Goal: Communication & Community: Connect with others

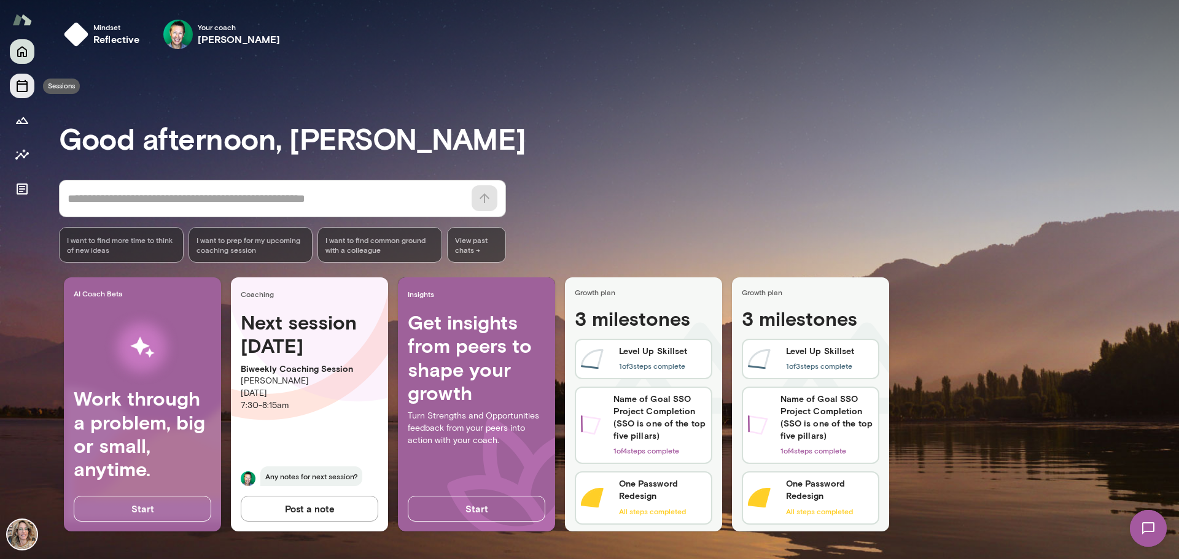
click at [22, 88] on icon "Sessions" at bounding box center [22, 86] width 15 height 15
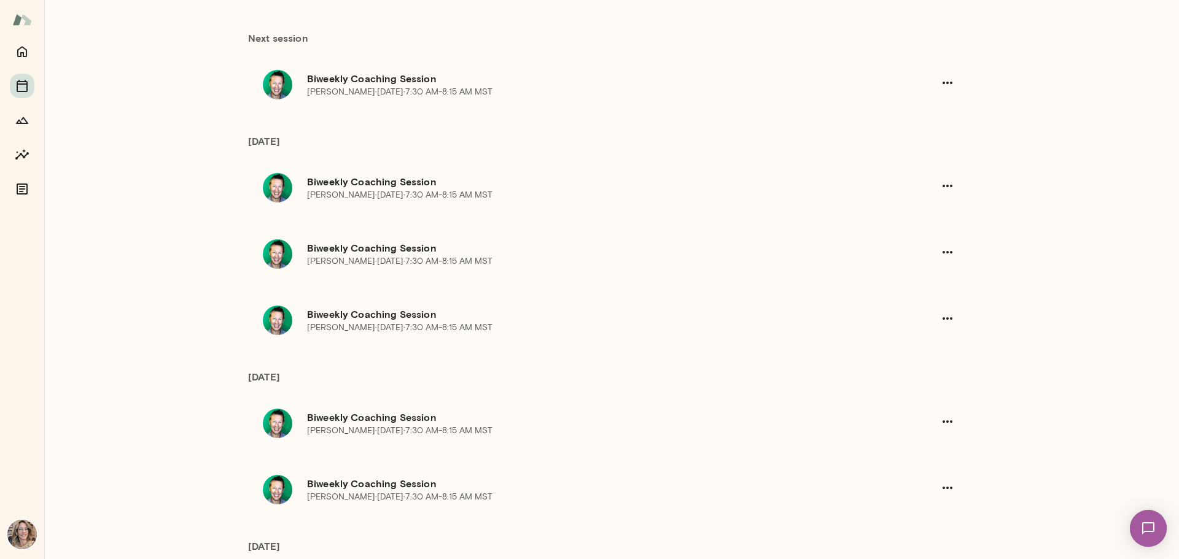
scroll to position [307, 0]
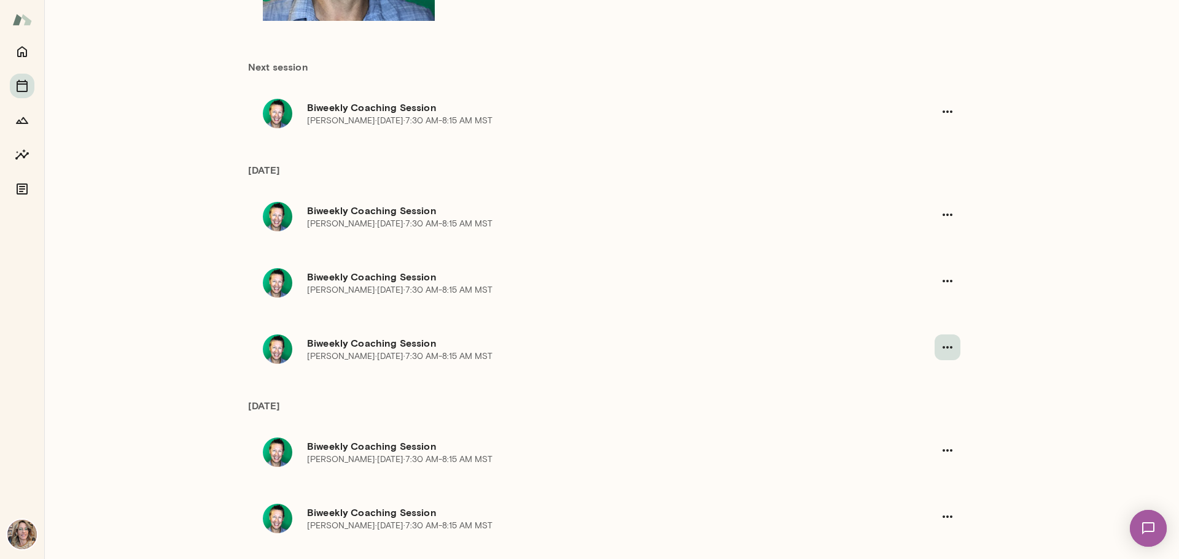
click at [940, 340] on icon "button" at bounding box center [947, 347] width 15 height 15
click at [142, 154] on span "Message [PERSON_NAME]" at bounding box center [83, 148] width 117 height 12
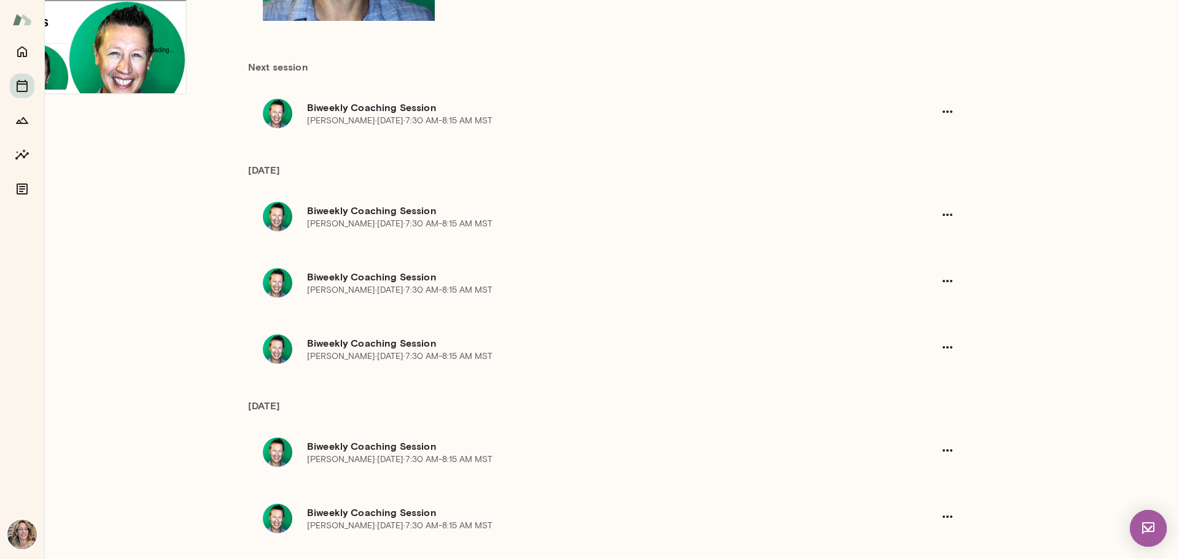
scroll to position [115, 0]
click at [68, 237] on div at bounding box center [126, 234] width 117 height 6
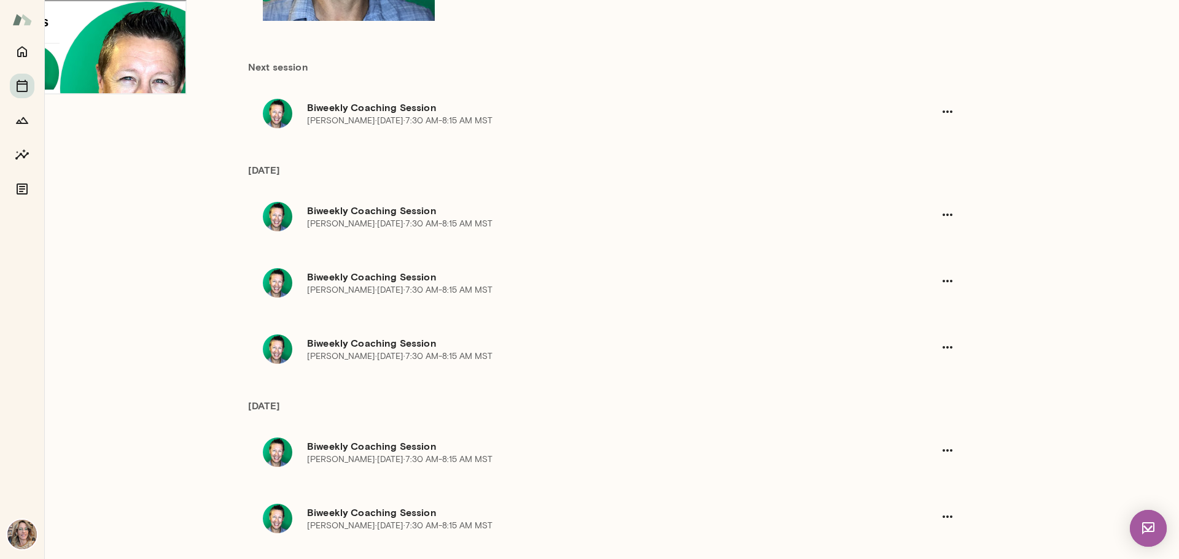
click at [58, 277] on div "**********" at bounding box center [169, 293] width 222 height 61
